Goal: Task Accomplishment & Management: Use online tool/utility

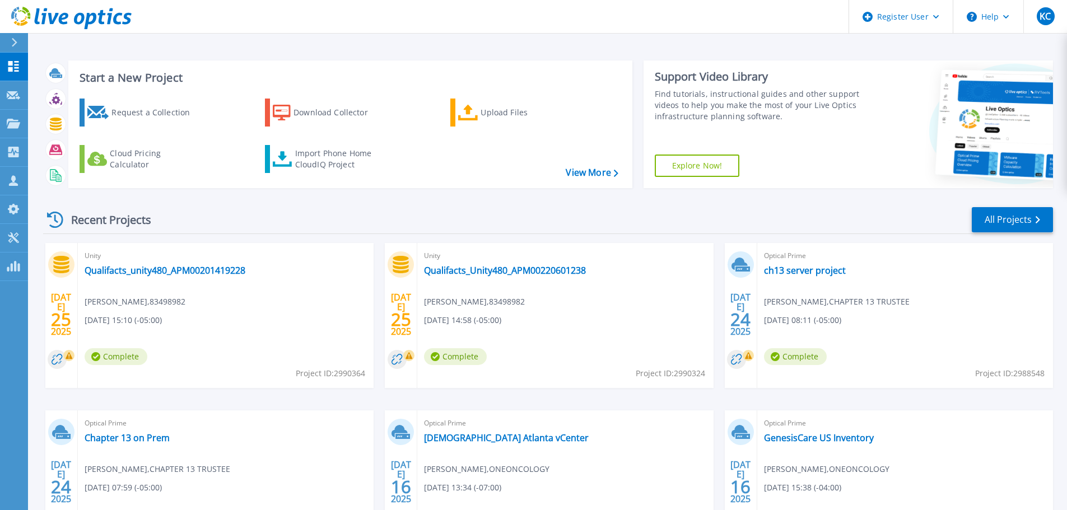
click at [649, 59] on div "Start a New Project Request a Collection Download Collector Upload Files Cloud …" at bounding box center [548, 125] width 1010 height 146
click at [295, 161] on link "Import Phone Home CloudIQ Project" at bounding box center [325, 159] width 120 height 28
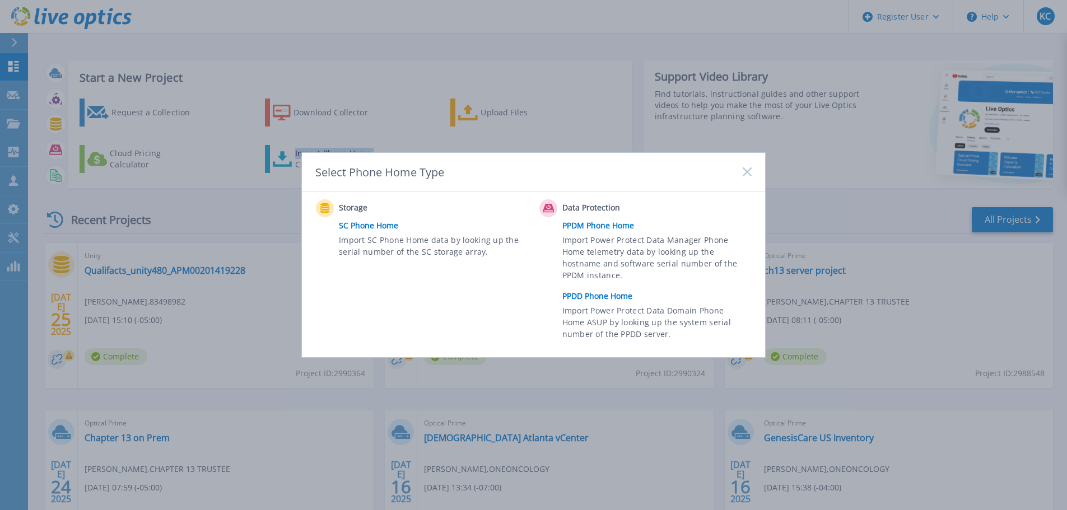
click at [590, 294] on link "PPDD Phone Home" at bounding box center [659, 296] width 195 height 17
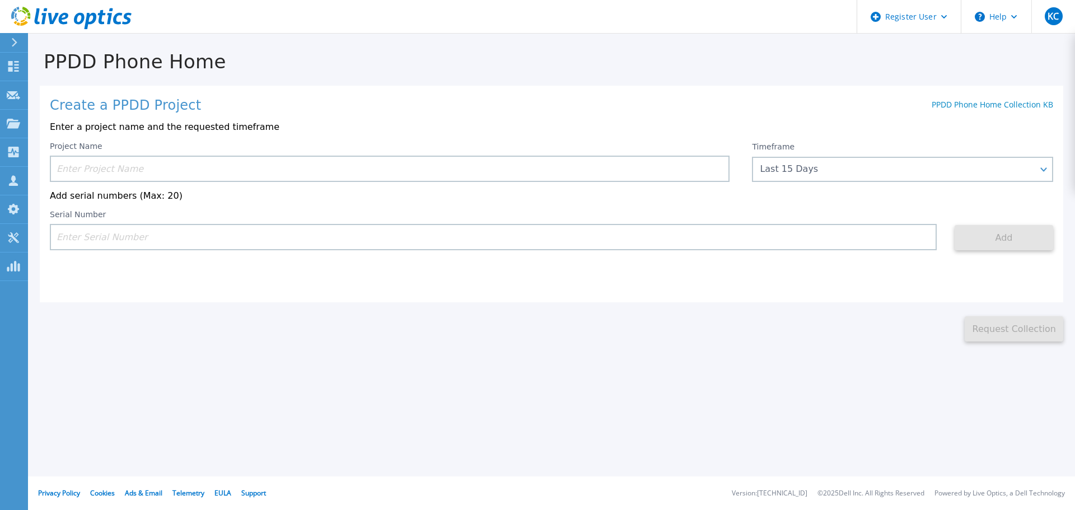
click at [264, 171] on input at bounding box center [390, 169] width 680 height 26
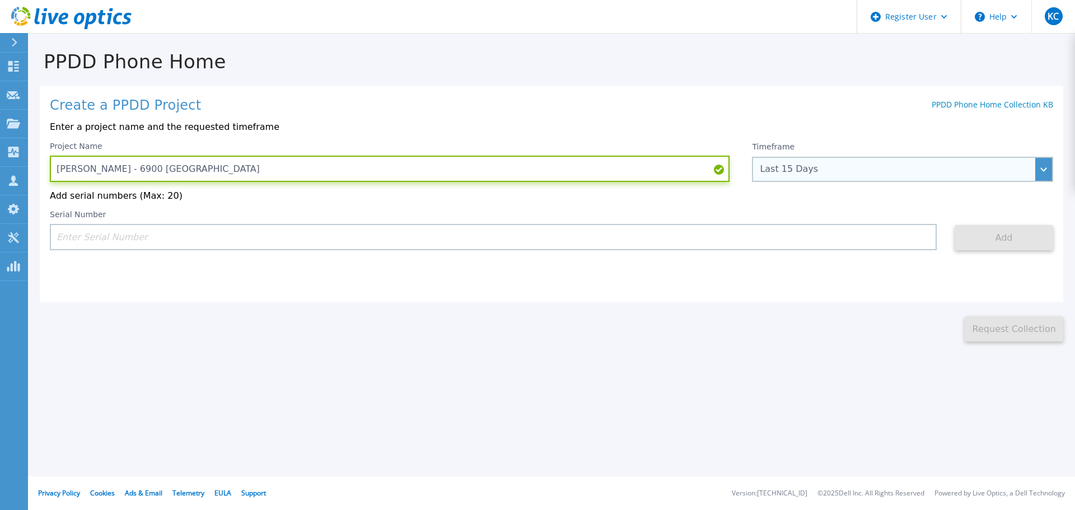
type input "[PERSON_NAME] - 6900 [GEOGRAPHIC_DATA]"
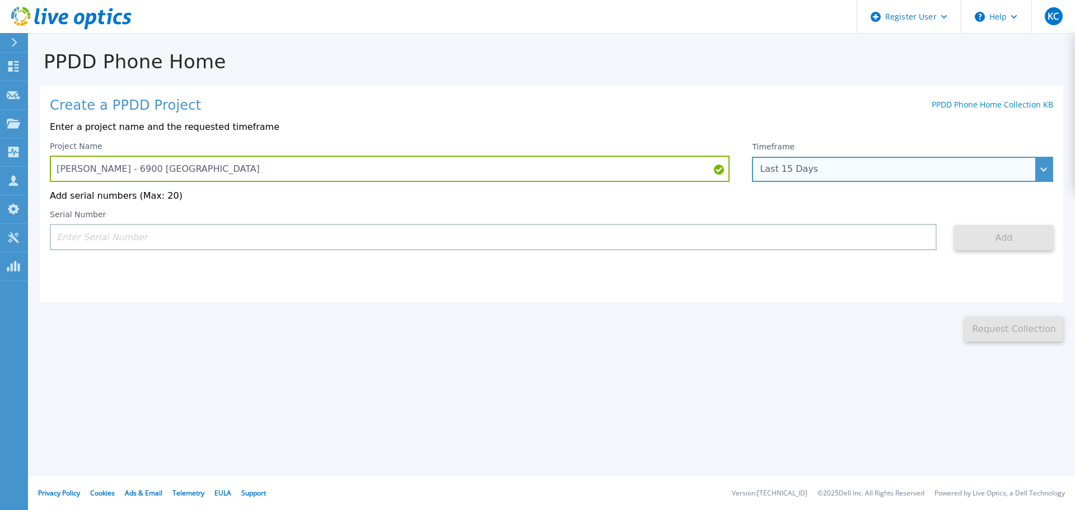
click at [793, 163] on div "Last 15 Days" at bounding box center [902, 169] width 301 height 25
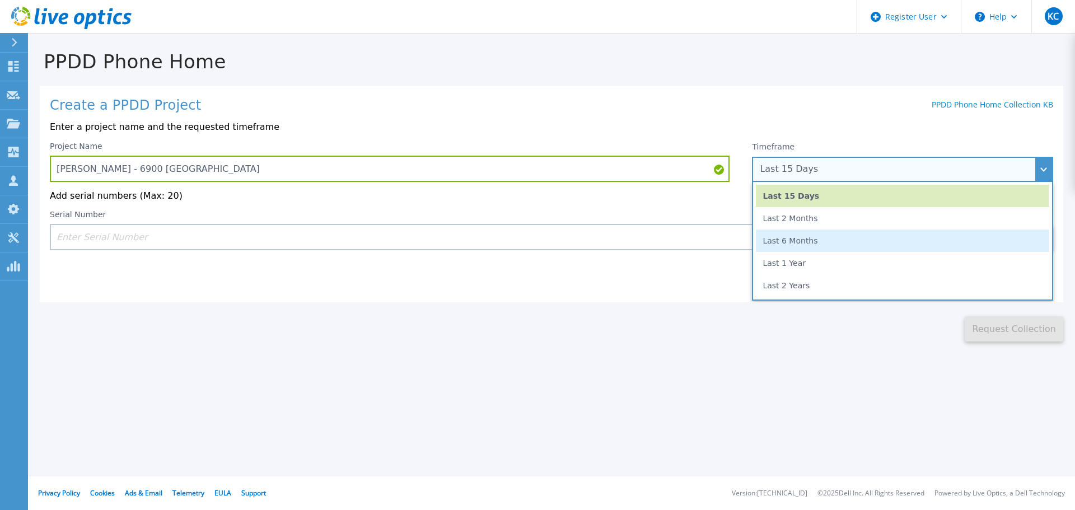
click at [812, 247] on li "Last 6 Months" at bounding box center [902, 241] width 293 height 22
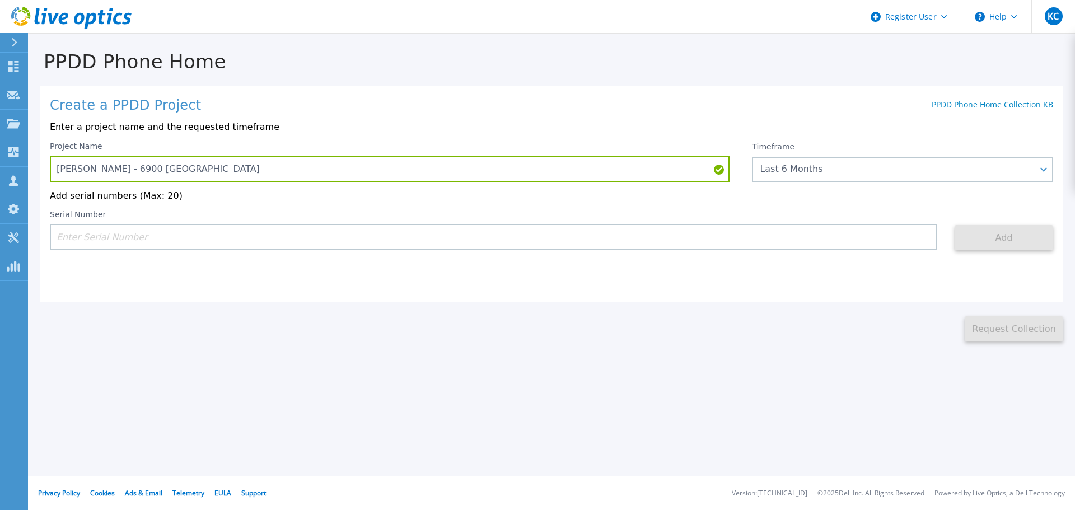
click at [680, 246] on input at bounding box center [493, 237] width 887 height 26
paste input "APM00221613838"
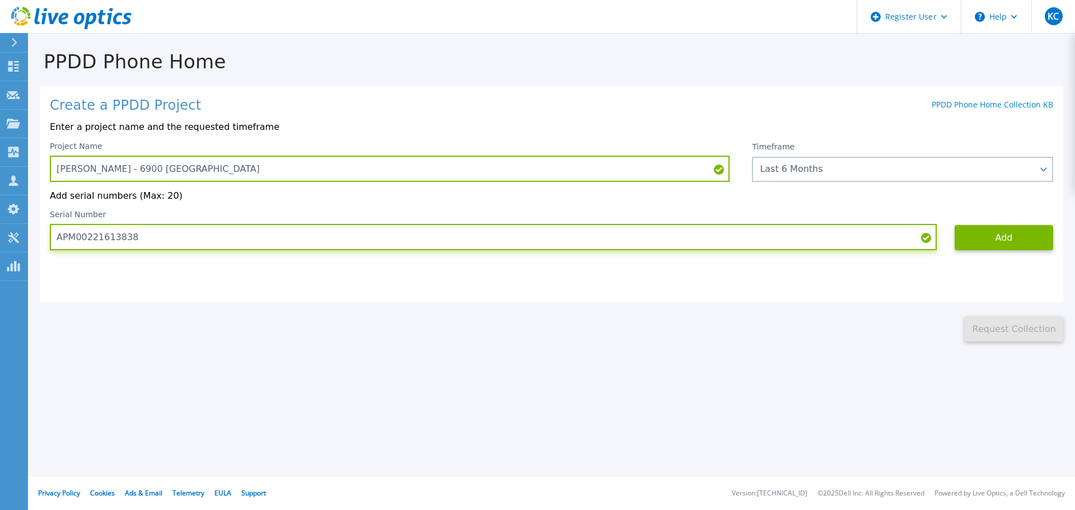
type input "APM00221613838"
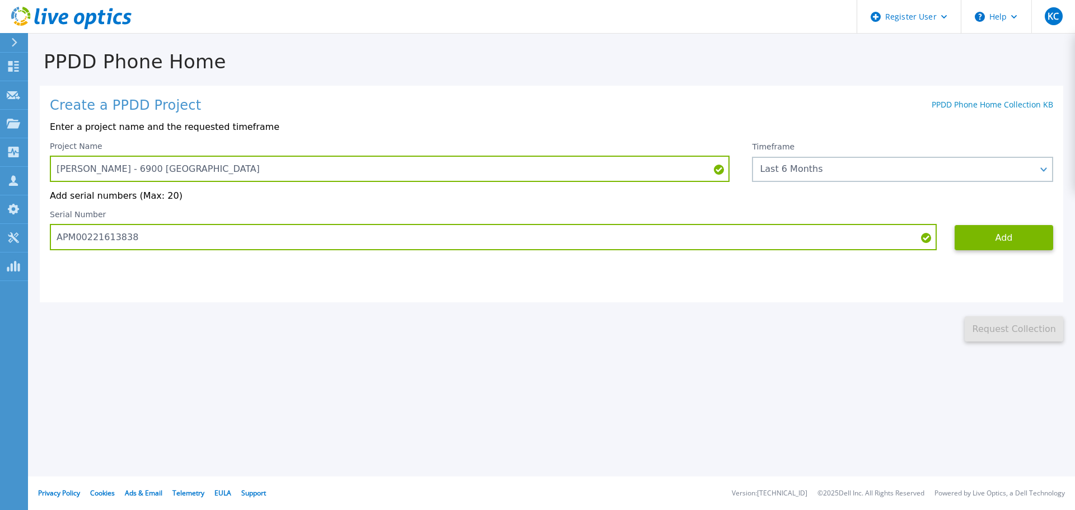
drag, startPoint x: 772, startPoint y: 301, endPoint x: 918, endPoint y: 264, distance: 150.1
click at [778, 301] on div "Create a PPDD Project PPDD Phone Home Collection KB Enter a project name and th…" at bounding box center [552, 194] width 1024 height 217
click at [1005, 236] on button "Add" at bounding box center [1004, 237] width 99 height 25
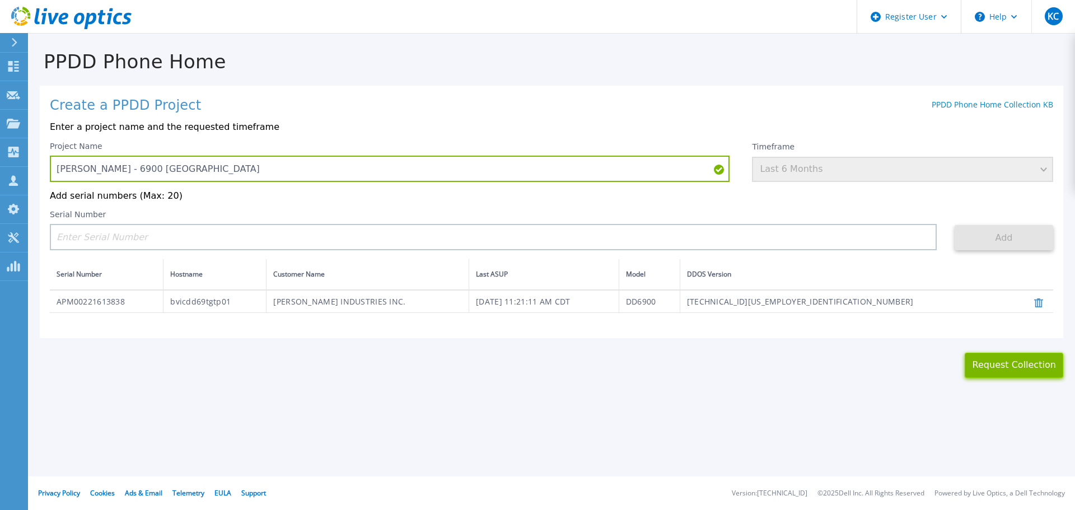
click at [979, 374] on button "Request Collection" at bounding box center [1014, 365] width 99 height 25
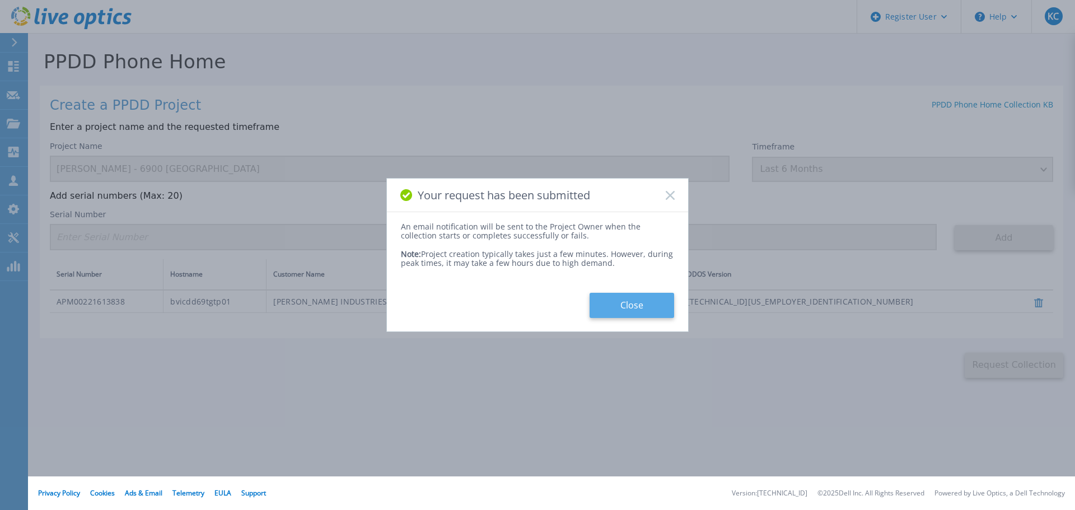
click at [636, 302] on button "Close" at bounding box center [632, 305] width 85 height 25
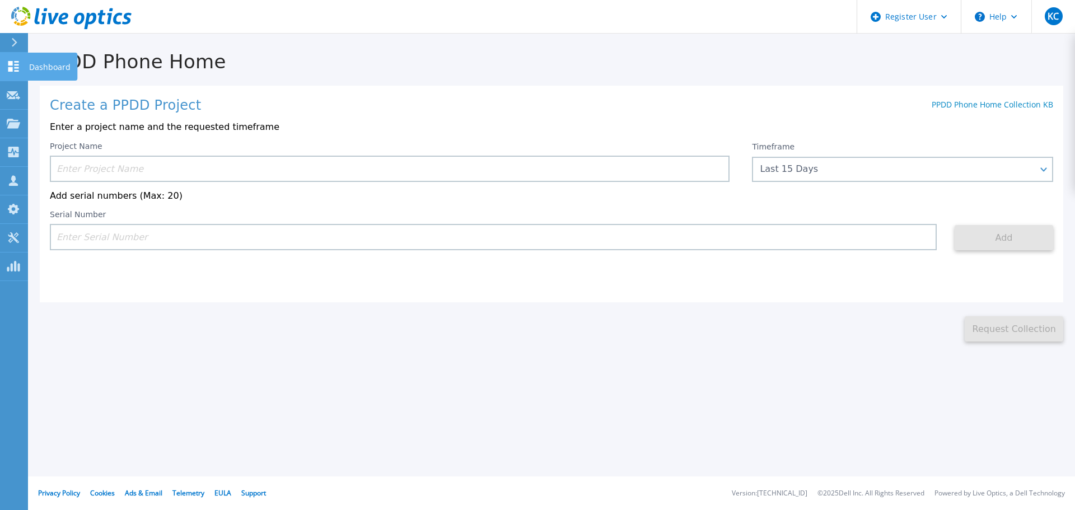
click at [18, 70] on icon at bounding box center [13, 66] width 13 height 11
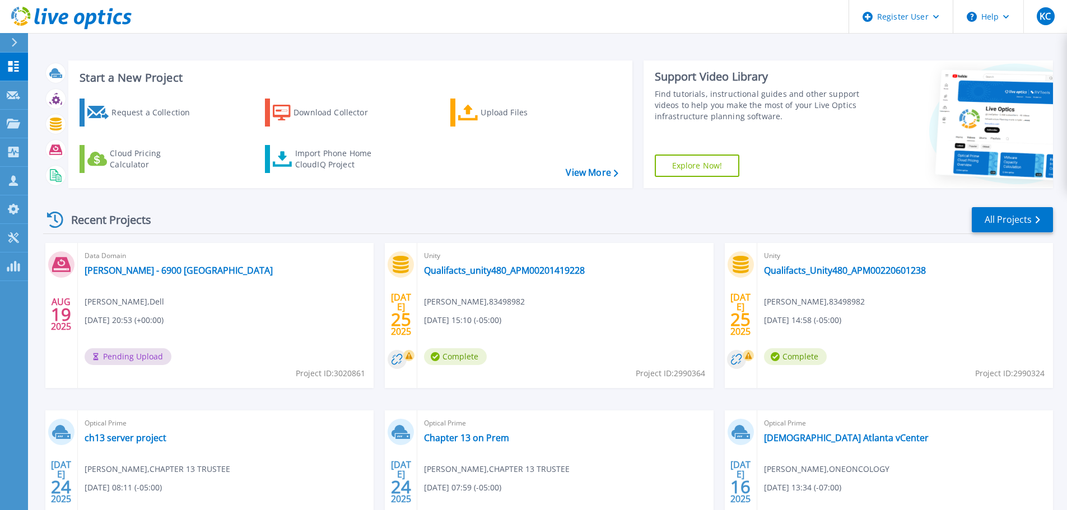
click at [572, 71] on div "Start a New Project Request a Collection Download Collector Upload Files Cloud …" at bounding box center [350, 124] width 564 height 128
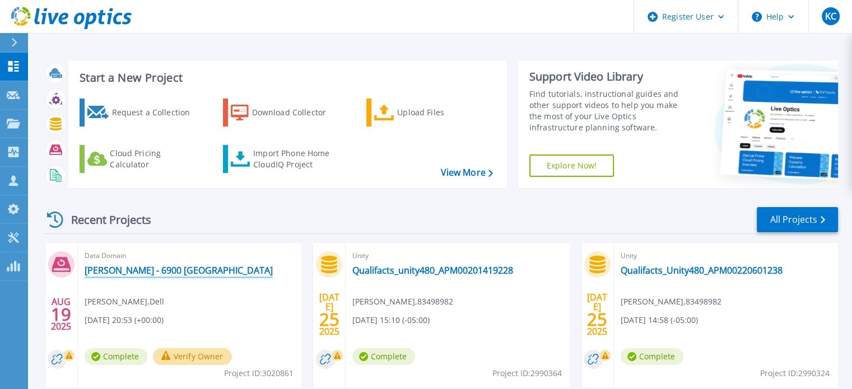
click at [153, 268] on link "[PERSON_NAME] - 6900 [GEOGRAPHIC_DATA]" at bounding box center [179, 270] width 188 height 11
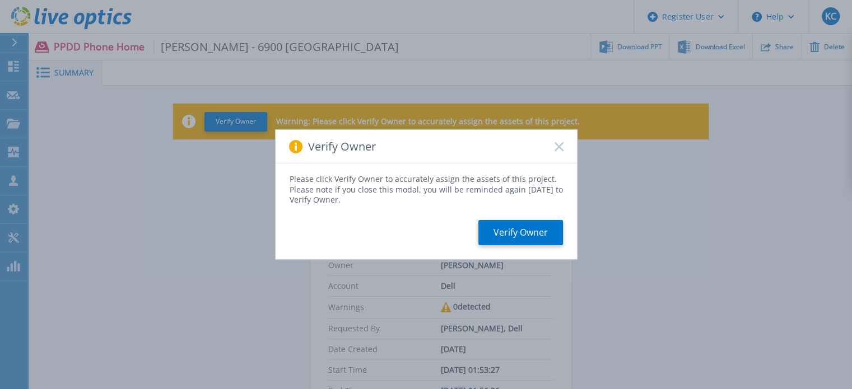
click at [558, 149] on icon at bounding box center [558, 146] width 9 height 9
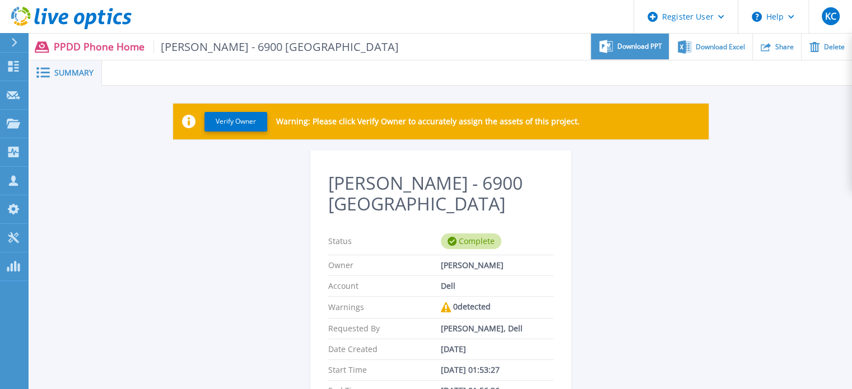
click at [646, 43] on span "Download PPT" at bounding box center [639, 46] width 45 height 7
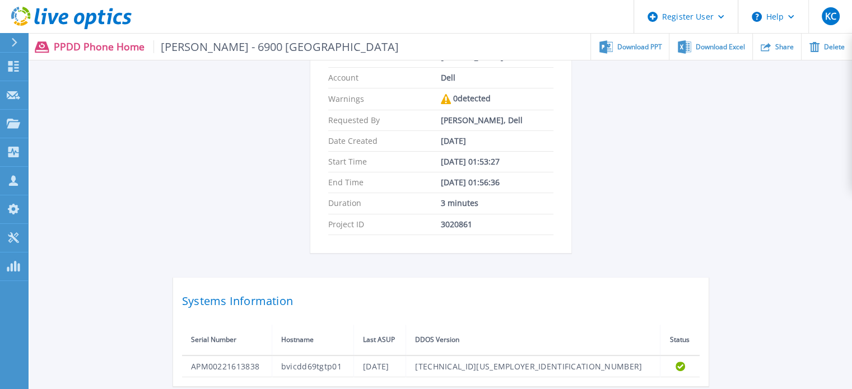
scroll to position [224, 0]
